Goal: Task Accomplishment & Management: Manage account settings

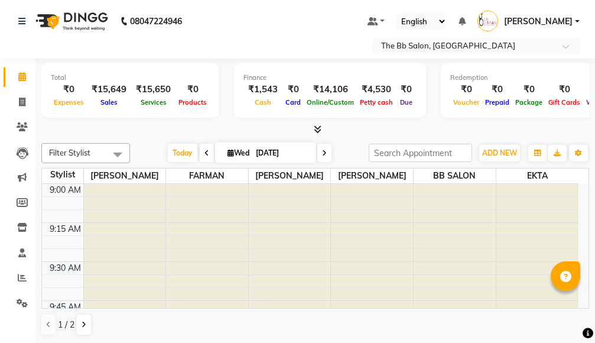
scroll to position [1537, 0]
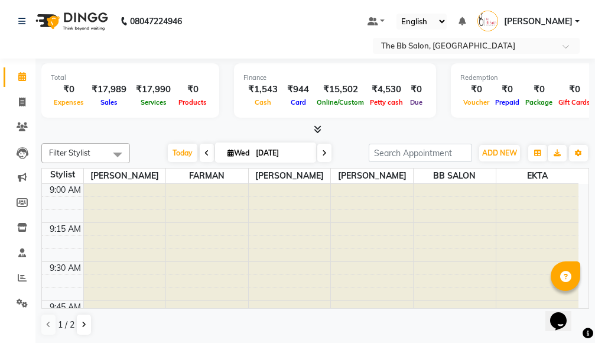
click at [113, 154] on span at bounding box center [118, 154] width 24 height 22
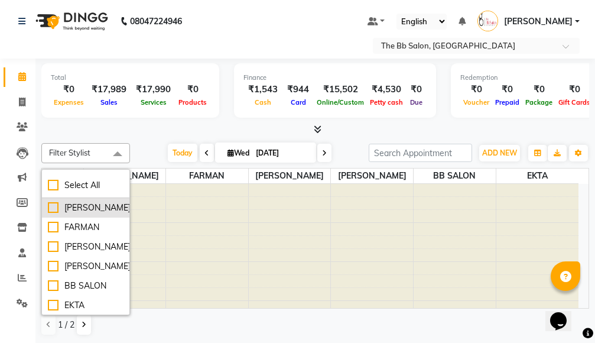
click at [48, 209] on div "[PERSON_NAME]" at bounding box center [86, 208] width 76 height 12
checkbox input "true"
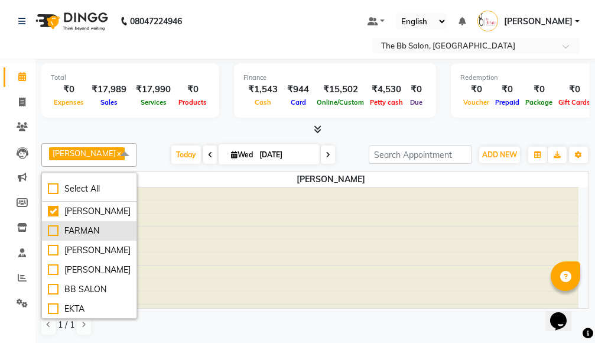
click at [48, 237] on div "FARMAN" at bounding box center [89, 231] width 83 height 12
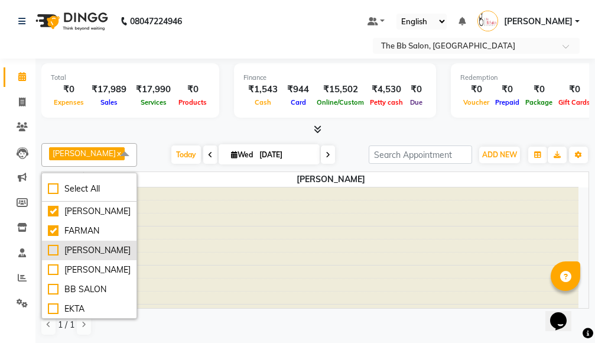
checkbox input "true"
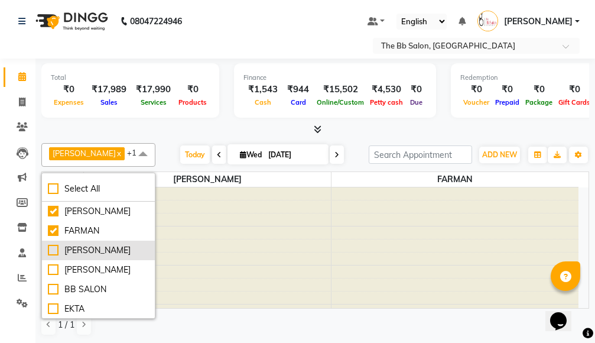
click at [50, 257] on div "[PERSON_NAME]" at bounding box center [98, 250] width 101 height 12
checkbox input "true"
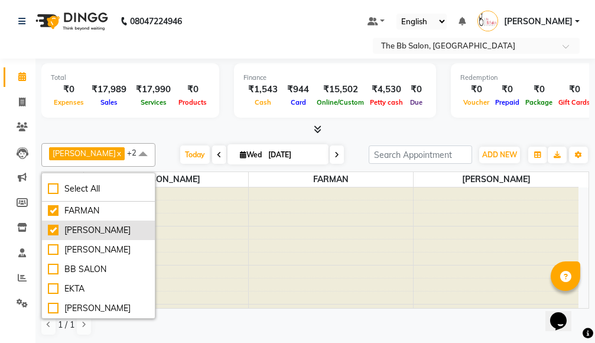
scroll to position [45, 0]
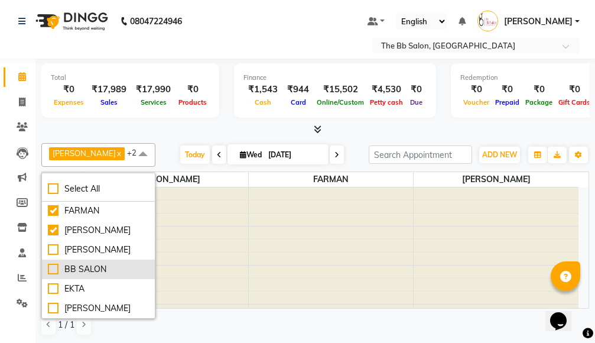
click at [48, 263] on div "BB SALON" at bounding box center [98, 269] width 101 height 12
checkbox input "true"
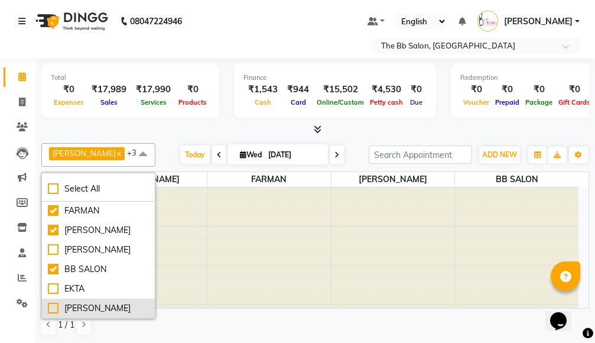
click at [50, 302] on div "[PERSON_NAME]" at bounding box center [98, 308] width 101 height 12
checkbox input "true"
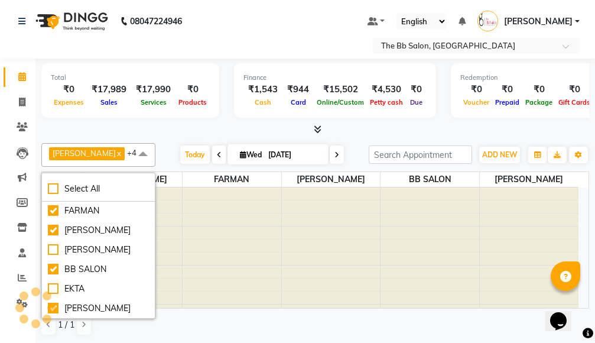
click at [156, 140] on div "Nazim Shaikh x FARMAN x GOUSIYA SHAIKH x BB SALON x SANTOSH THAKUR x +4 Select …" at bounding box center [315, 239] width 548 height 202
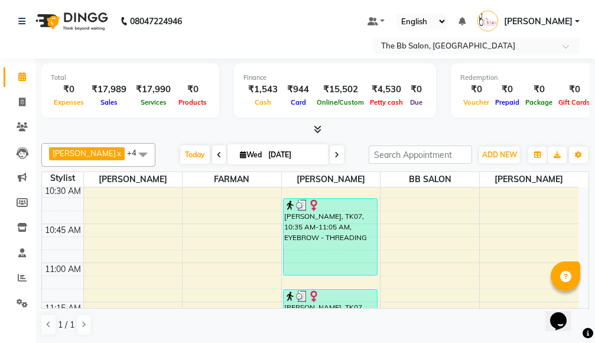
scroll to position [296, 0]
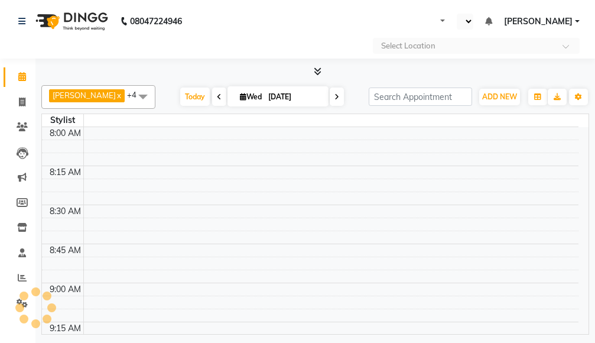
select select "en"
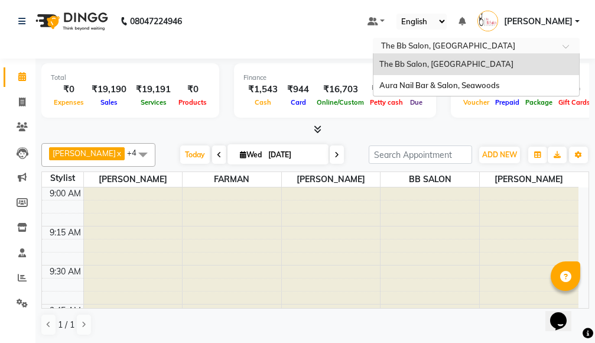
click at [561, 46] on div at bounding box center [476, 47] width 207 height 12
click at [563, 48] on span at bounding box center [570, 50] width 15 height 12
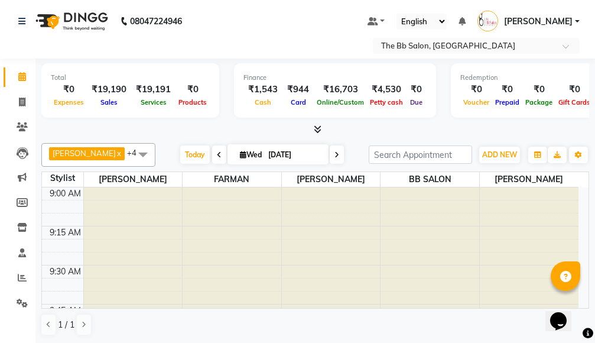
click at [230, 38] on div "Select Location × The Bb Salon, Kharghar" at bounding box center [297, 46] width 577 height 16
